Goal: Task Accomplishment & Management: Use online tool/utility

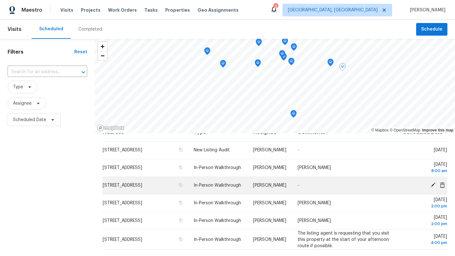
scroll to position [6, 0]
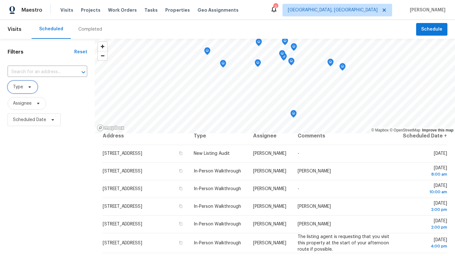
click at [29, 84] on span "Type" at bounding box center [23, 87] width 30 height 13
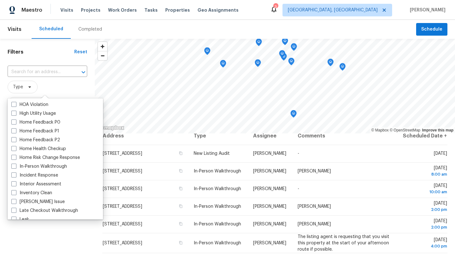
scroll to position [202, 0]
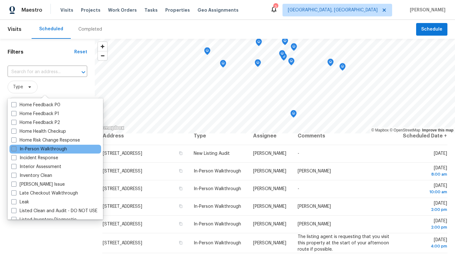
click at [33, 149] on label "In-Person Walkthrough" at bounding box center [39, 149] width 56 height 6
click at [15, 149] on input "In-Person Walkthrough" at bounding box center [13, 148] width 4 height 4
checkbox input "true"
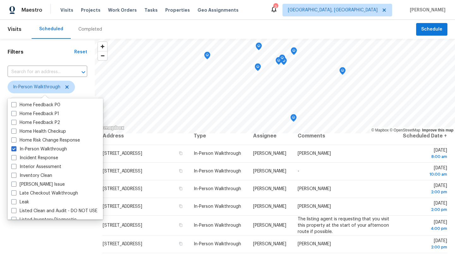
click at [43, 246] on div "Filters Reset ​ In-Person Walkthrough Assignee Scheduled Date" at bounding box center [47, 189] width 95 height 300
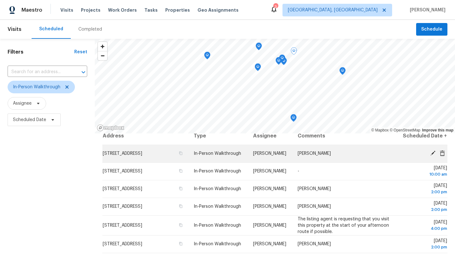
click at [432, 156] on icon at bounding box center [432, 153] width 5 height 5
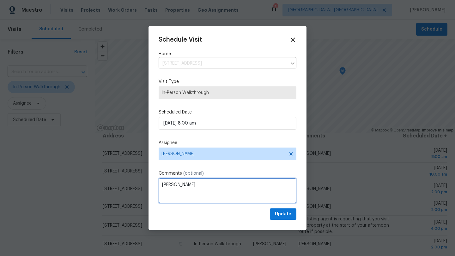
drag, startPoint x: 185, startPoint y: 181, endPoint x: 150, endPoint y: 184, distance: 34.8
click at [150, 184] on div "Schedule Visit Home 5082 W 5th St, Independence, OH 44131 ​ Visit Type In-Perso…" at bounding box center [227, 128] width 158 height 204
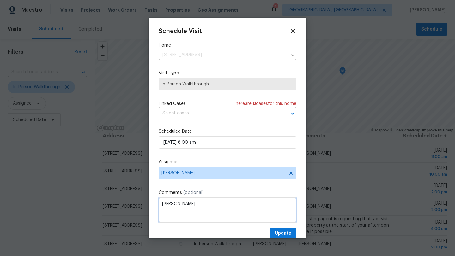
drag, startPoint x: 187, startPoint y: 205, endPoint x: 158, endPoint y: 204, distance: 28.8
click at [158, 204] on div "Schedule Visit Home 5082 W 5th St, Independence, OH 44131 ​ Visit Type In-Perso…" at bounding box center [227, 128] width 158 height 221
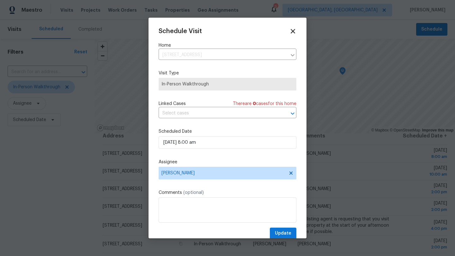
click at [292, 31] on icon at bounding box center [293, 31] width 4 height 4
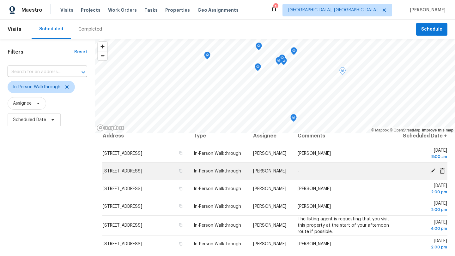
click at [327, 170] on td "-" at bounding box center [344, 172] width 104 height 18
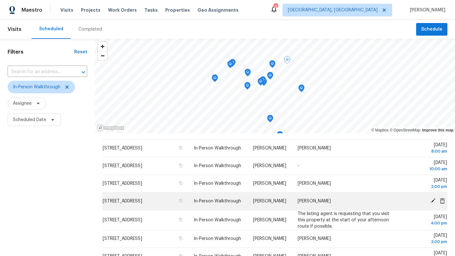
scroll to position [14, 0]
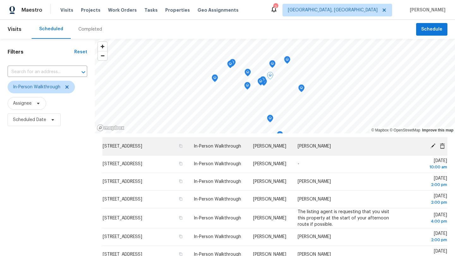
click at [318, 152] on td "Marissa" at bounding box center [344, 147] width 104 height 18
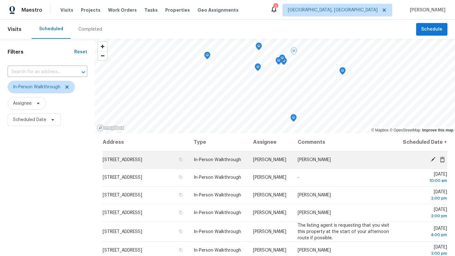
click at [433, 162] on icon at bounding box center [432, 159] width 5 height 5
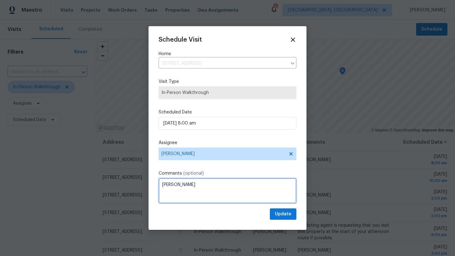
drag, startPoint x: 183, startPoint y: 188, endPoint x: 156, endPoint y: 184, distance: 27.7
click at [156, 184] on div "Schedule Visit Home [STREET_ADDRESS] ​ Visit Type In-Person Walkthrough Schedul…" at bounding box center [227, 128] width 158 height 204
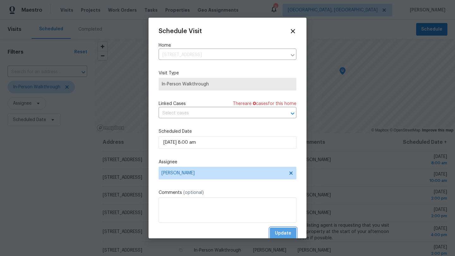
click at [286, 233] on span "Update" at bounding box center [283, 234] width 16 height 8
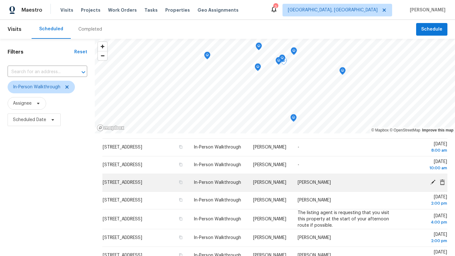
scroll to position [18, 0]
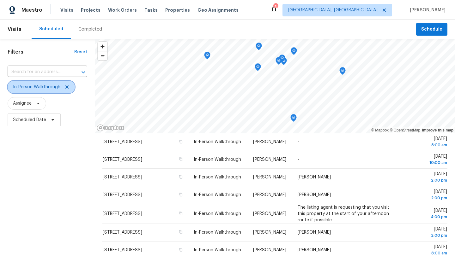
click at [68, 87] on icon at bounding box center [66, 87] width 5 height 5
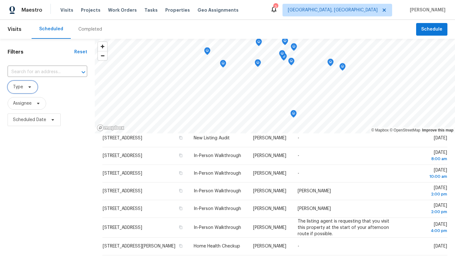
scroll to position [15, 0]
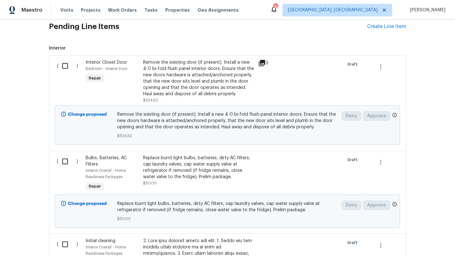
scroll to position [186, 0]
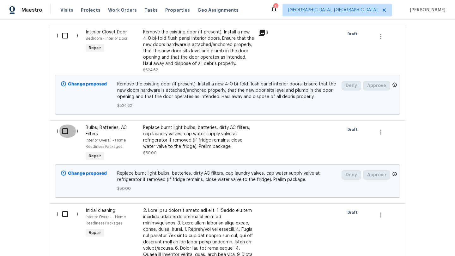
click at [64, 130] on input "checkbox" at bounding box center [67, 131] width 18 height 13
checkbox input "true"
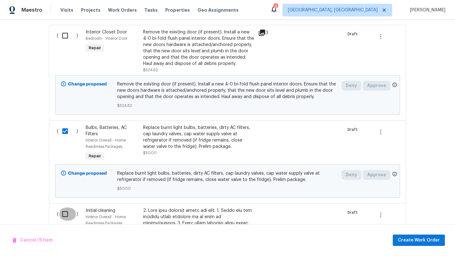
click at [66, 216] on input "checkbox" at bounding box center [67, 214] width 18 height 13
checkbox input "true"
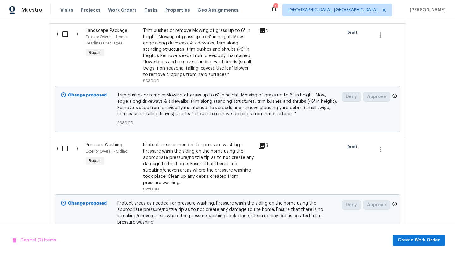
scroll to position [764, 0]
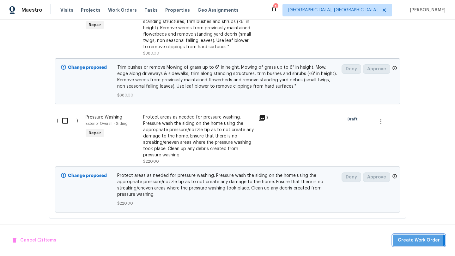
click at [410, 242] on span "Create Work Order" at bounding box center [419, 241] width 42 height 8
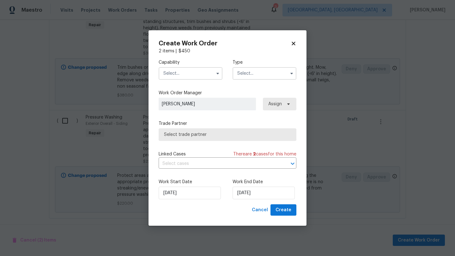
click at [186, 71] on input "text" at bounding box center [191, 73] width 64 height 13
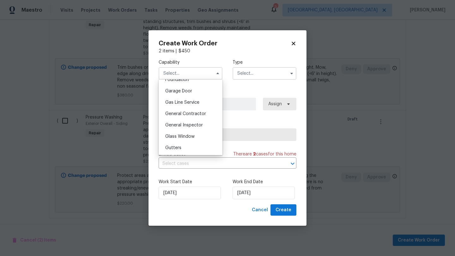
scroll to position [285, 0]
click at [189, 103] on span "General Contractor" at bounding box center [185, 103] width 41 height 4
type input "General Contractor"
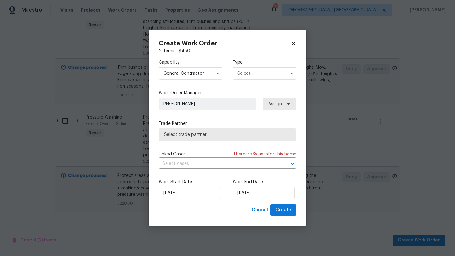
click at [240, 73] on input "text" at bounding box center [264, 73] width 64 height 13
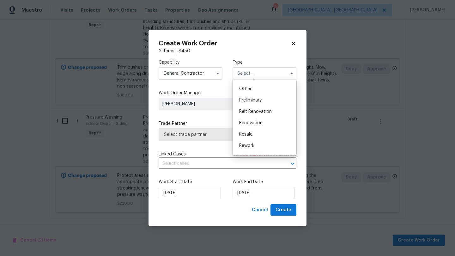
scroll to position [143, 0]
click at [242, 105] on div "Renovation" at bounding box center [264, 102] width 61 height 11
type input "Renovation"
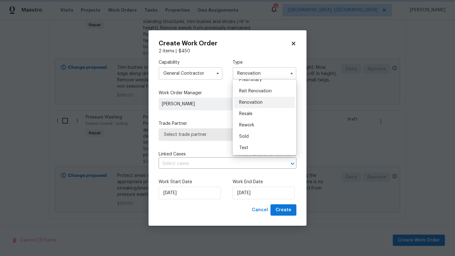
scroll to position [0, 0]
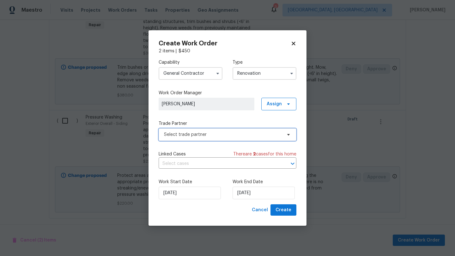
click at [195, 138] on span "Select trade partner" at bounding box center [228, 135] width 138 height 13
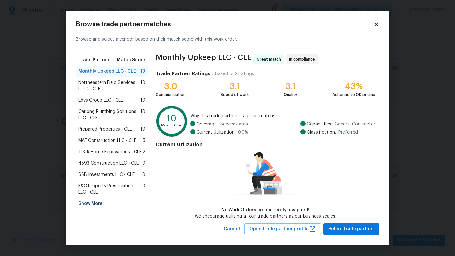
click at [102, 165] on span "4593 Construction LLC - CLE" at bounding box center [108, 163] width 60 height 6
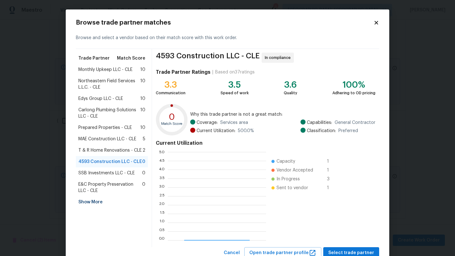
scroll to position [88, 98]
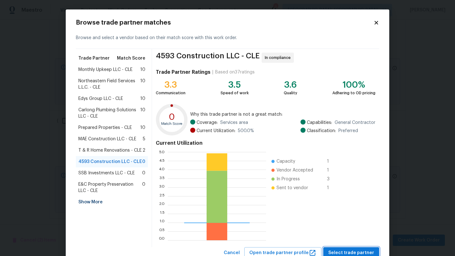
click at [344, 252] on span "Select trade partner" at bounding box center [351, 253] width 46 height 8
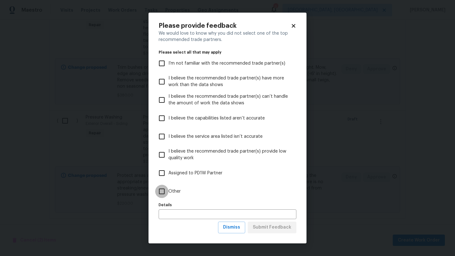
click at [156, 190] on input "Other" at bounding box center [161, 191] width 13 height 13
checkbox input "true"
click at [285, 226] on span "Submit Feedback" at bounding box center [272, 228] width 39 height 8
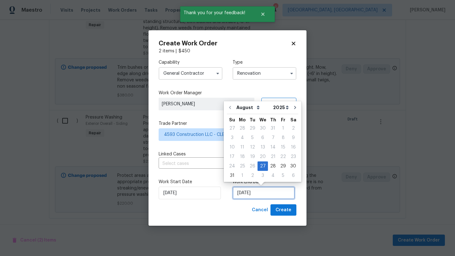
click at [258, 194] on input "[DATE]" at bounding box center [263, 193] width 62 height 13
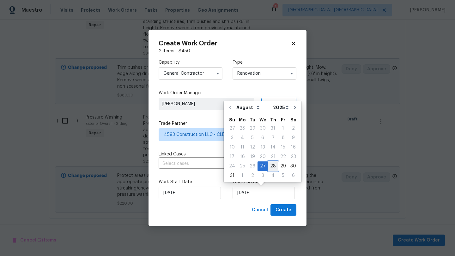
click at [270, 167] on div "28" at bounding box center [273, 166] width 10 height 9
type input "[DATE]"
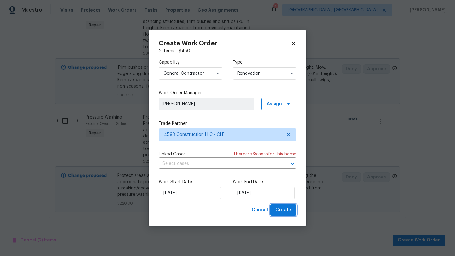
click at [284, 211] on span "Create" at bounding box center [283, 211] width 16 height 8
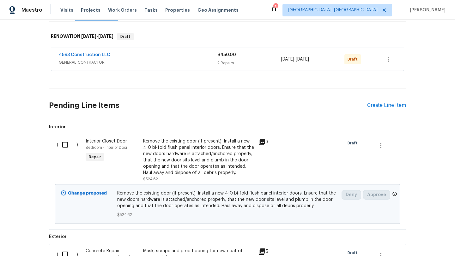
scroll to position [104, 0]
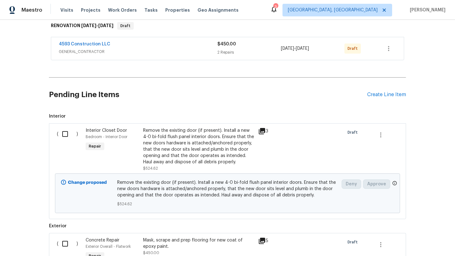
click at [64, 134] on input "checkbox" at bounding box center [67, 134] width 18 height 13
checkbox input "true"
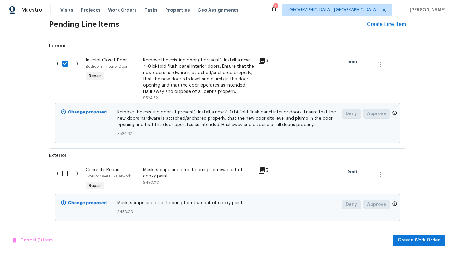
scroll to position [184, 0]
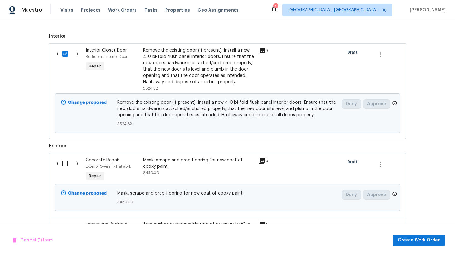
click at [67, 165] on input "checkbox" at bounding box center [67, 163] width 18 height 13
checkbox input "true"
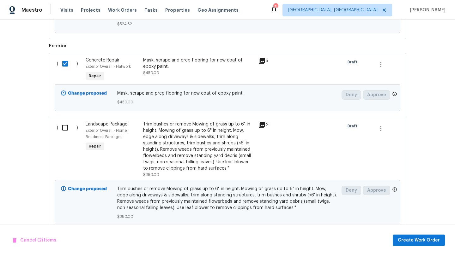
scroll to position [294, 0]
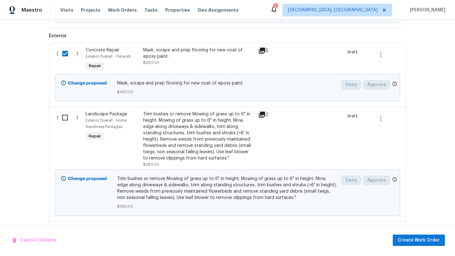
click at [67, 117] on input "checkbox" at bounding box center [67, 117] width 18 height 13
checkbox input "true"
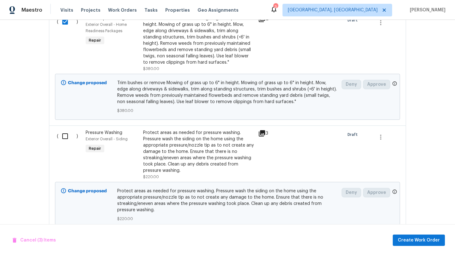
scroll to position [407, 0]
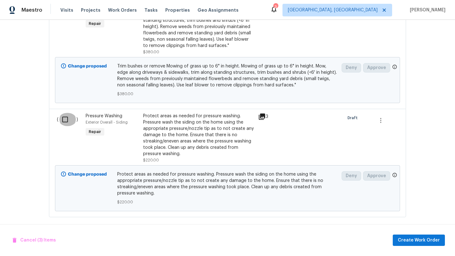
click at [65, 119] on input "checkbox" at bounding box center [67, 119] width 18 height 13
checkbox input "true"
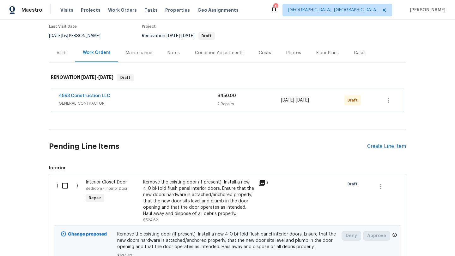
scroll to position [124, 0]
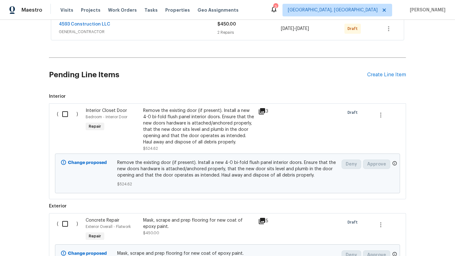
click at [64, 118] on input "checkbox" at bounding box center [67, 114] width 18 height 13
checkbox input "true"
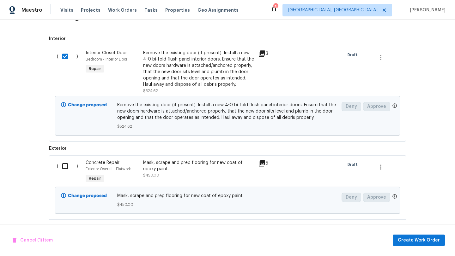
scroll to position [215, 0]
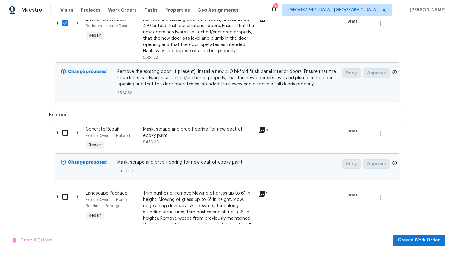
click at [65, 134] on input "checkbox" at bounding box center [67, 132] width 18 height 13
checkbox input "true"
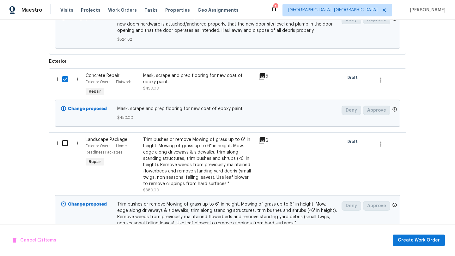
scroll to position [278, 0]
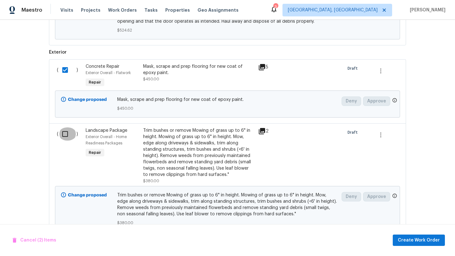
click at [67, 137] on input "checkbox" at bounding box center [67, 134] width 18 height 13
checkbox input "true"
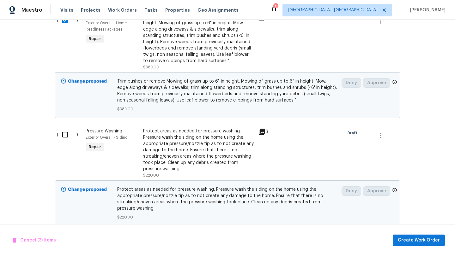
scroll to position [398, 0]
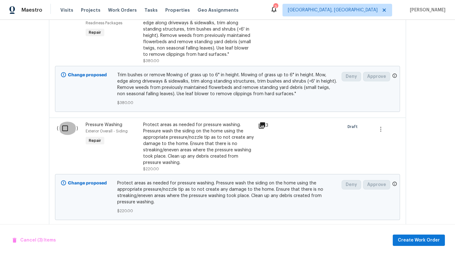
click at [67, 128] on input "checkbox" at bounding box center [67, 128] width 18 height 13
checkbox input "true"
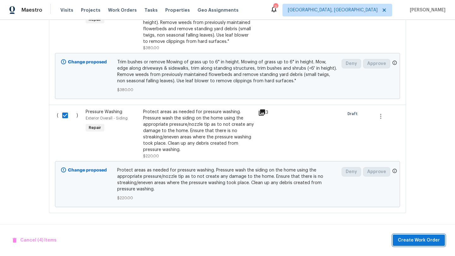
click at [426, 241] on span "Create Work Order" at bounding box center [419, 241] width 42 height 8
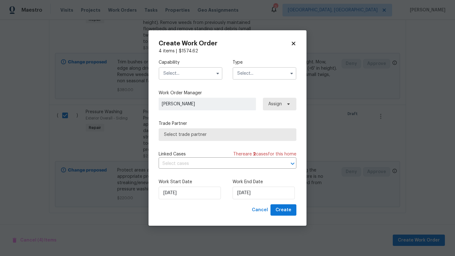
click at [185, 74] on input "text" at bounding box center [191, 73] width 64 height 13
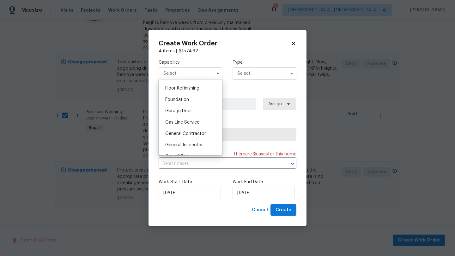
scroll to position [254, 0]
click at [187, 134] on span "General Contractor" at bounding box center [185, 134] width 41 height 4
type input "General Contractor"
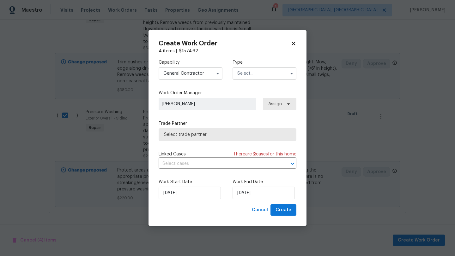
click at [250, 75] on input "text" at bounding box center [264, 73] width 64 height 13
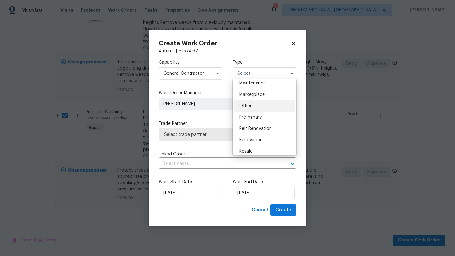
scroll to position [107, 0]
click at [249, 140] on span "Renovation" at bounding box center [250, 139] width 23 height 4
type input "Renovation"
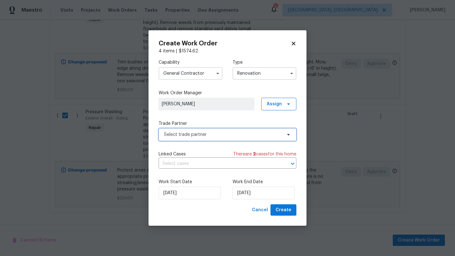
click at [202, 130] on span "Select trade partner" at bounding box center [228, 135] width 138 height 13
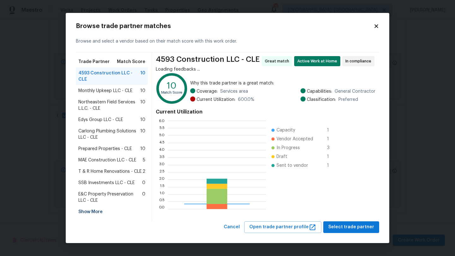
scroll to position [88, 98]
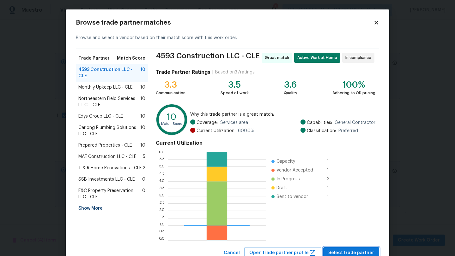
click at [344, 253] on span "Select trade partner" at bounding box center [351, 253] width 46 height 8
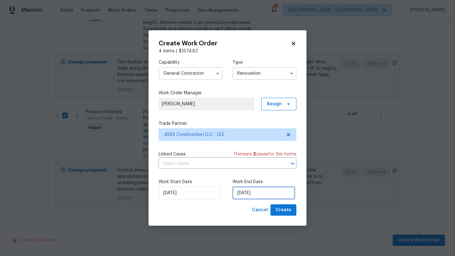
click at [247, 194] on input "8/27/2025" at bounding box center [263, 193] width 62 height 13
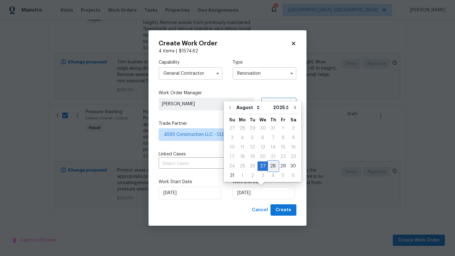
click at [270, 167] on div "28" at bounding box center [273, 166] width 10 height 9
type input "8/28/2025"
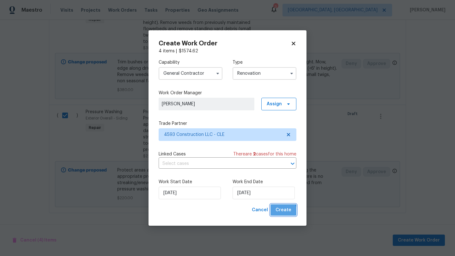
click at [281, 212] on span "Create" at bounding box center [283, 211] width 16 height 8
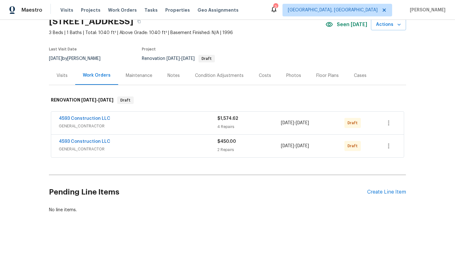
scroll to position [0, 0]
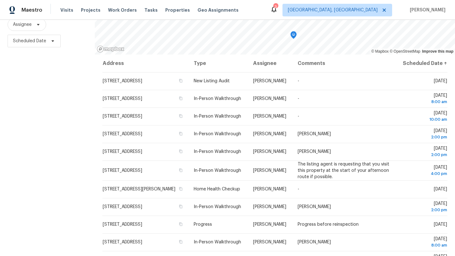
scroll to position [82, 0]
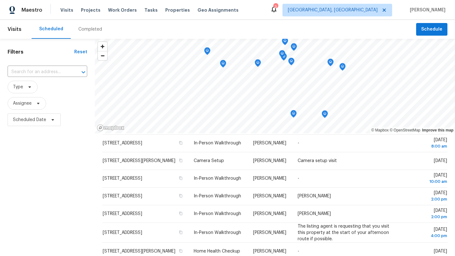
scroll to position [32, 0]
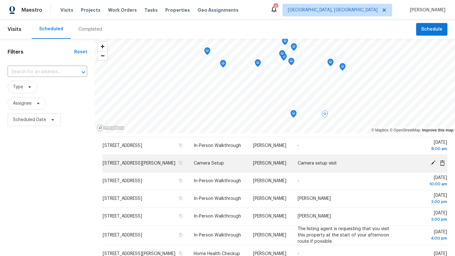
click at [432, 166] on icon at bounding box center [432, 163] width 5 height 5
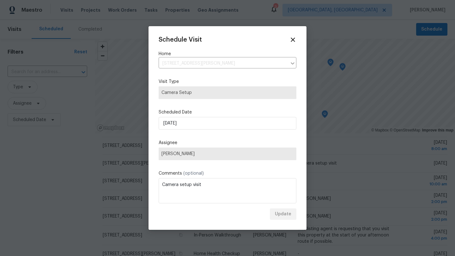
click at [179, 153] on span "[PERSON_NAME]" at bounding box center [227, 154] width 132 height 5
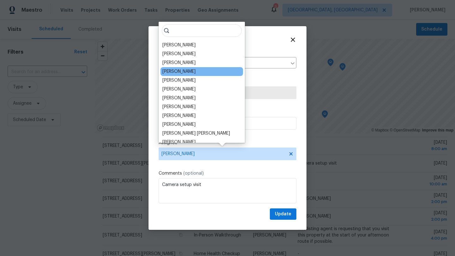
click at [181, 68] on div "Marissa Casias" at bounding box center [201, 71] width 82 height 9
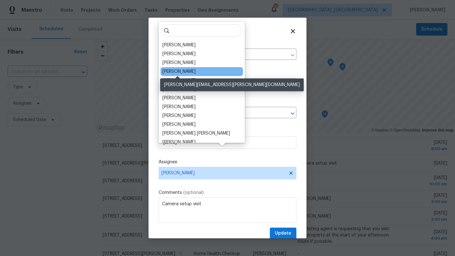
click at [182, 72] on div "Marissa Casias" at bounding box center [178, 72] width 33 height 6
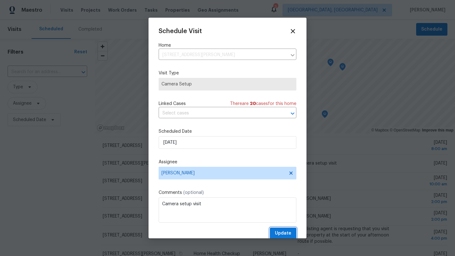
click at [278, 237] on span "Update" at bounding box center [283, 234] width 16 height 8
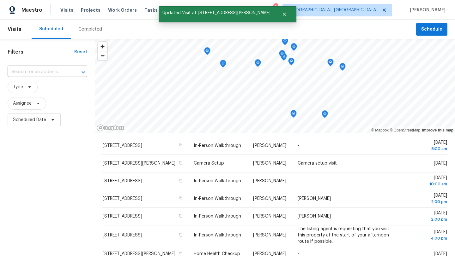
click at [33, 177] on div "Filters Reset ​ Type Assignee Scheduled Date" at bounding box center [47, 189] width 95 height 300
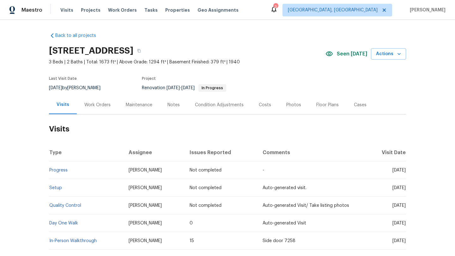
click at [100, 104] on div "Work Orders" at bounding box center [97, 105] width 26 height 6
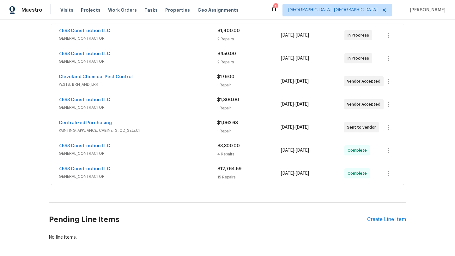
scroll to position [122, 0]
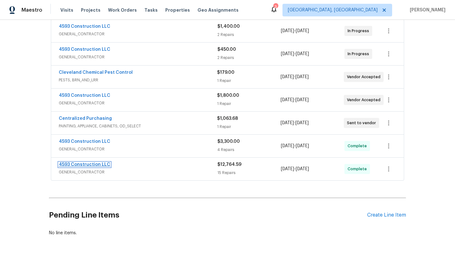
click at [88, 165] on link "4593 Construction LLC" at bounding box center [84, 165] width 51 height 4
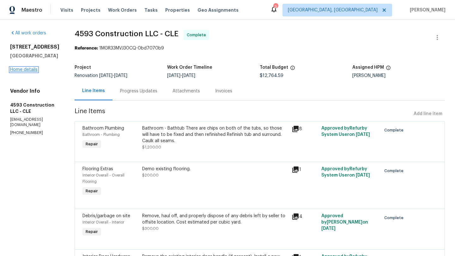
click at [26, 71] on link "Home details" at bounding box center [23, 70] width 27 height 4
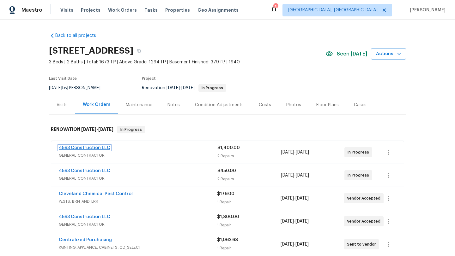
click at [74, 148] on link "4593 Construction LLC" at bounding box center [84, 148] width 51 height 4
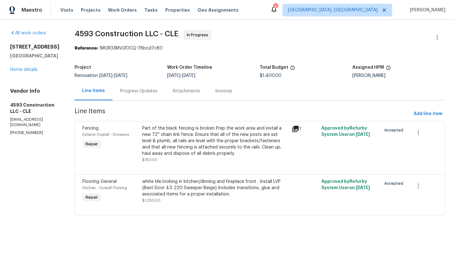
click at [190, 192] on div "white tile looking in kitchen/dinning and fireplace front . Install LVP (Best D…" at bounding box center [215, 188] width 146 height 19
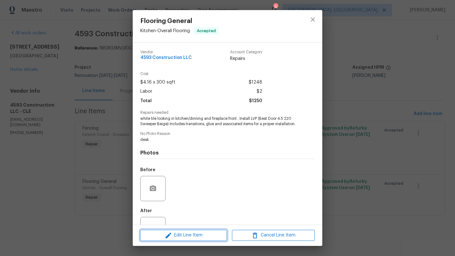
click at [194, 238] on span "Edit Line Item" at bounding box center [183, 236] width 83 height 8
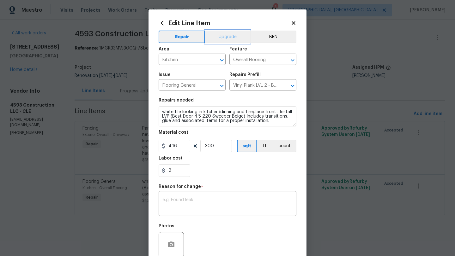
click at [214, 36] on button "Upgrade" at bounding box center [227, 37] width 45 height 13
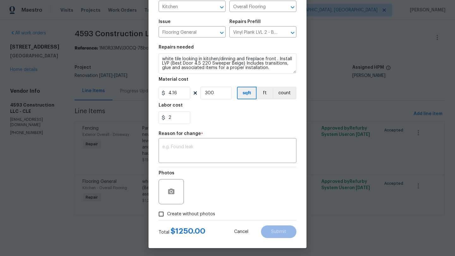
scroll to position [55, 0]
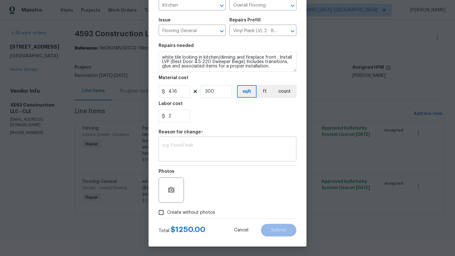
click at [201, 145] on textarea at bounding box center [227, 149] width 130 height 13
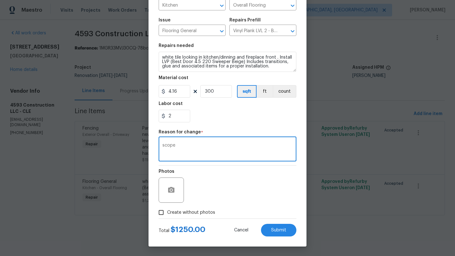
type textarea "scope"
click at [252, 199] on div "Photos" at bounding box center [228, 186] width 138 height 41
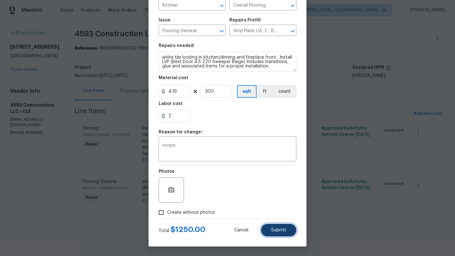
click at [284, 231] on span "Submit" at bounding box center [278, 230] width 15 height 5
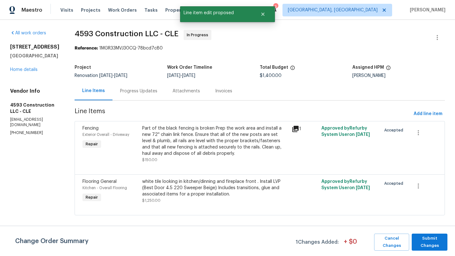
scroll to position [0, 0]
click at [427, 237] on span "Submit Changes" at bounding box center [429, 242] width 29 height 15
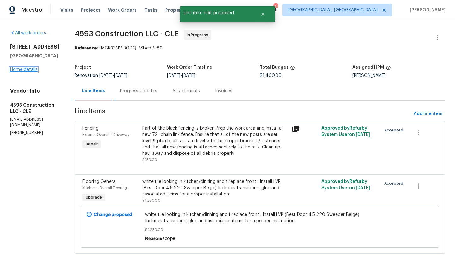
click at [24, 68] on link "Home details" at bounding box center [23, 70] width 27 height 4
